Goal: Task Accomplishment & Management: Manage account settings

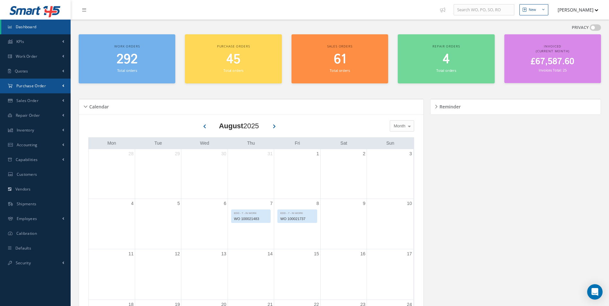
click at [38, 90] on link "Purchase Order" at bounding box center [35, 86] width 71 height 15
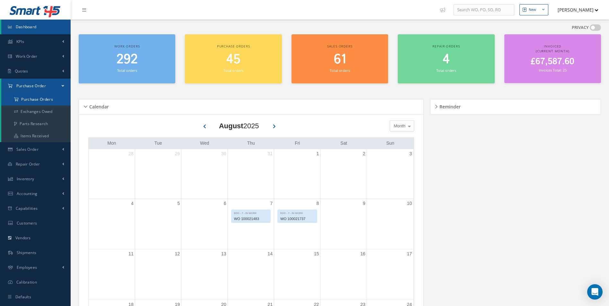
click at [35, 97] on a=1&status_id=2&status_id=3&status_id=5&collapsedFilters"] "Purchase Orders" at bounding box center [35, 99] width 69 height 12
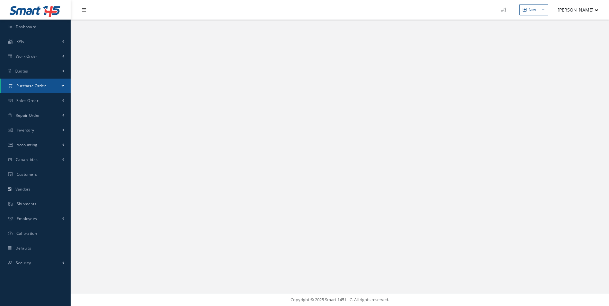
select select "25"
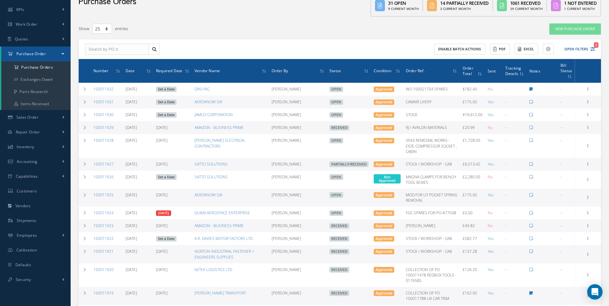
scroll to position [64, 0]
